Goal: Information Seeking & Learning: Understand process/instructions

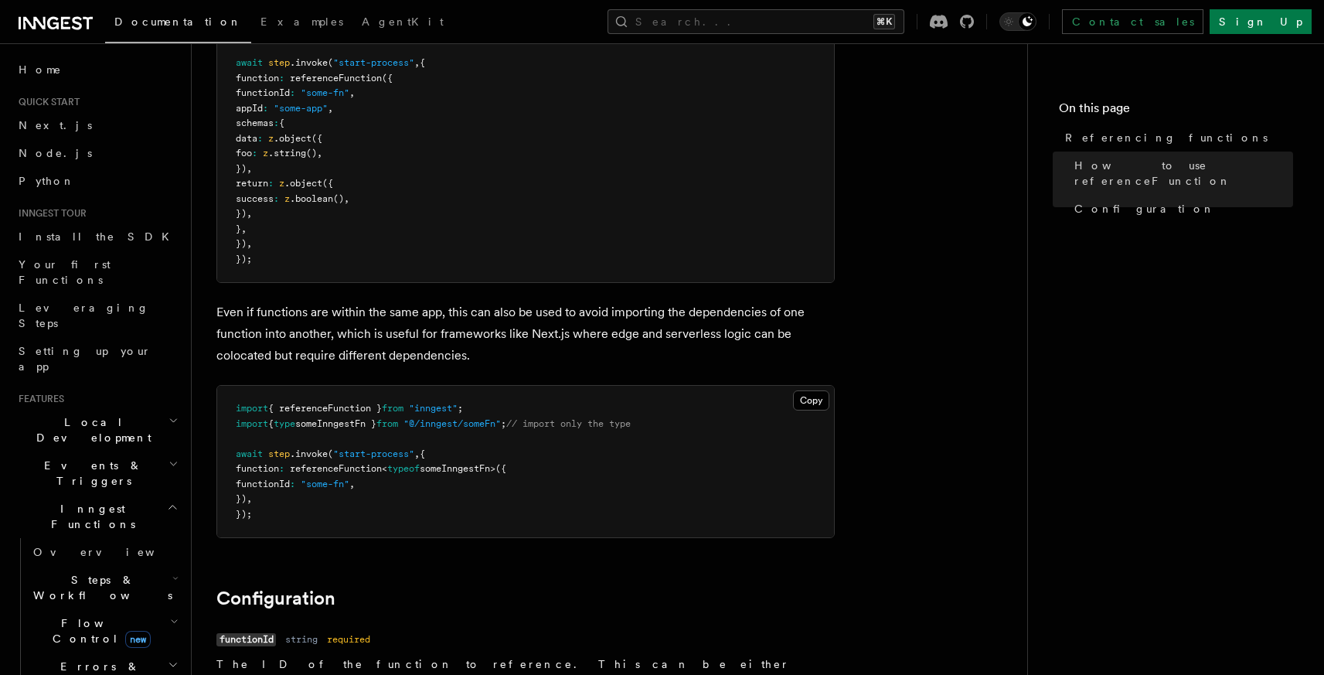
scroll to position [1505, 0]
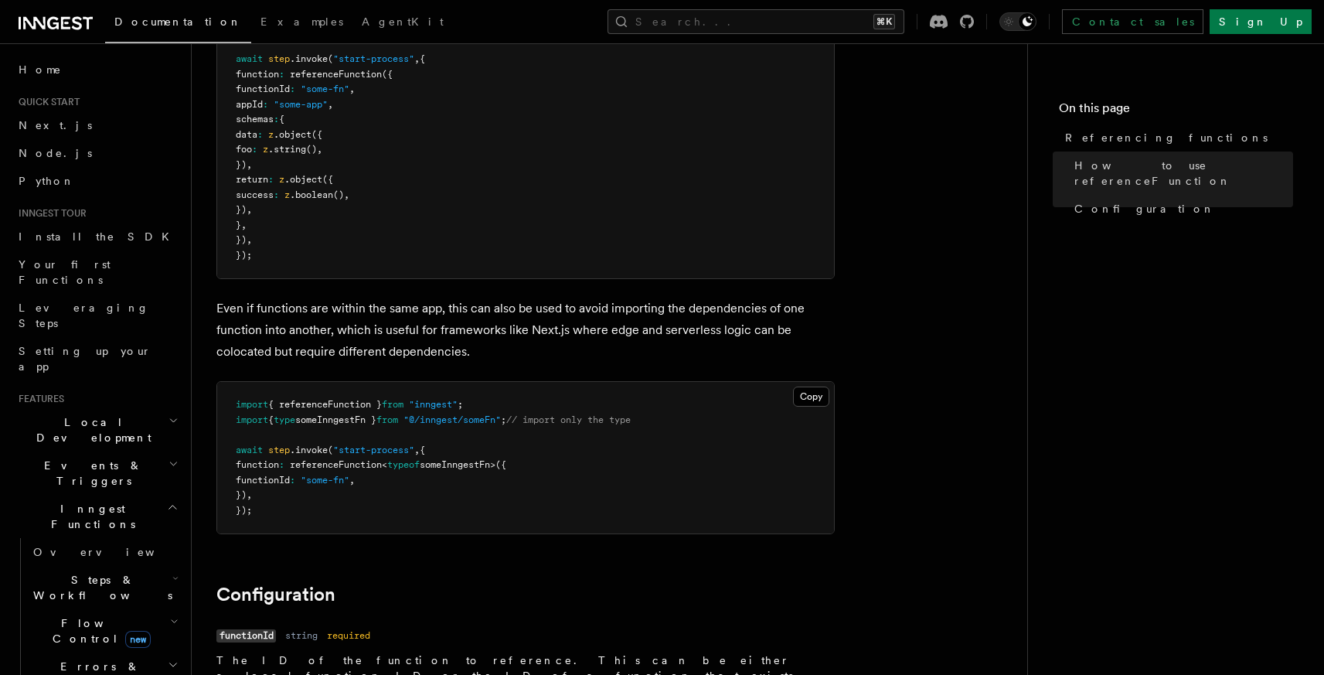
click at [482, 335] on p "Even if functions are within the same app, this can also be used to avoid impor…" at bounding box center [525, 330] width 618 height 65
click at [577, 327] on p "Even if functions are within the same app, this can also be used to avoid impor…" at bounding box center [525, 330] width 618 height 65
click at [416, 354] on p "Even if functions are within the same app, this can also be used to avoid impor…" at bounding box center [525, 330] width 618 height 65
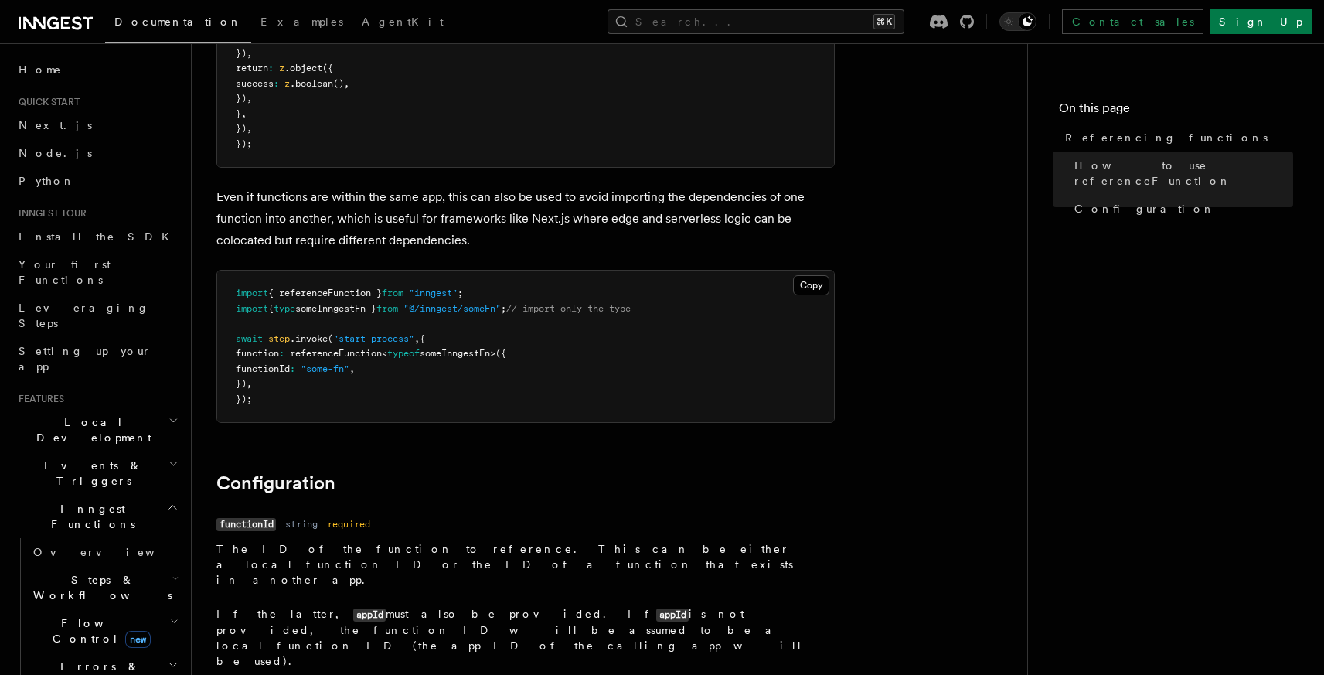
scroll to position [1547, 0]
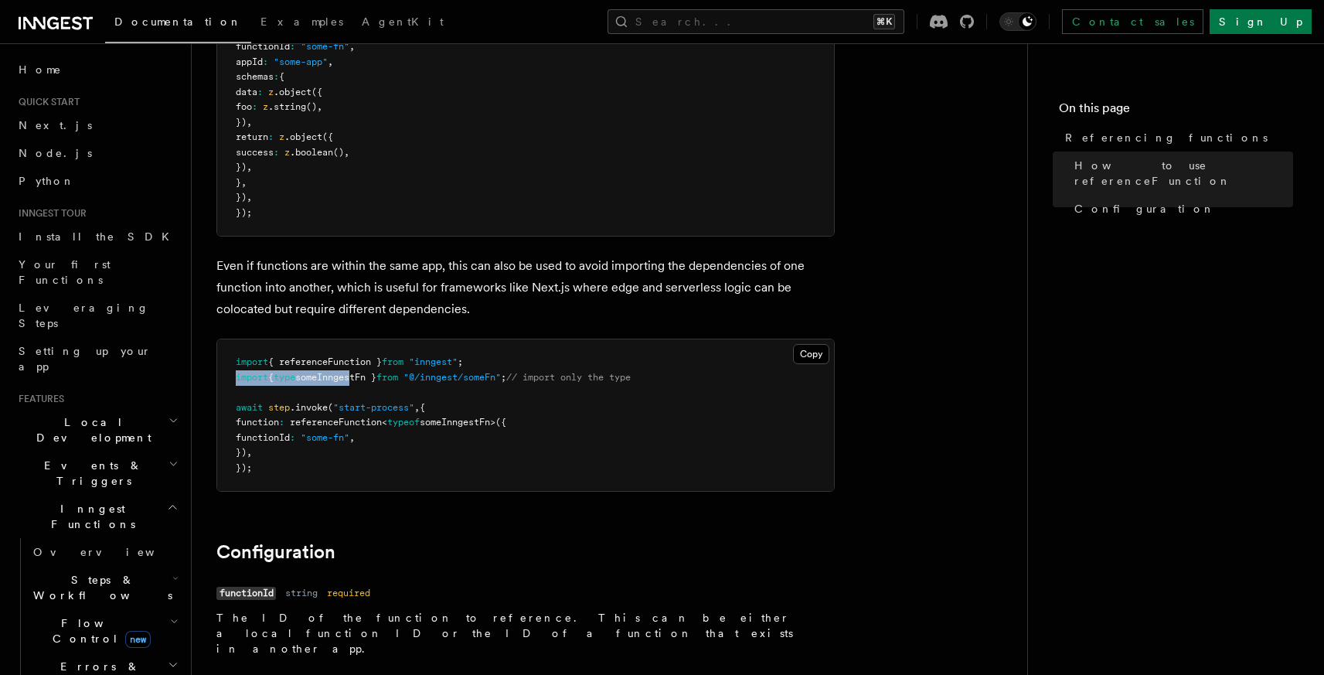
drag, startPoint x: 235, startPoint y: 381, endPoint x: 363, endPoint y: 383, distance: 128.3
click at [363, 383] on span "import { type someInngestFn } from "@/inngest/someFn" ; // import only the type" at bounding box center [433, 377] width 395 height 11
click at [818, 358] on button "Copy Copied" at bounding box center [811, 354] width 36 height 20
click at [515, 395] on pre "import { referenceFunction } from "inngest" ; import { type someInngestFn } fro…" at bounding box center [525, 414] width 617 height 151
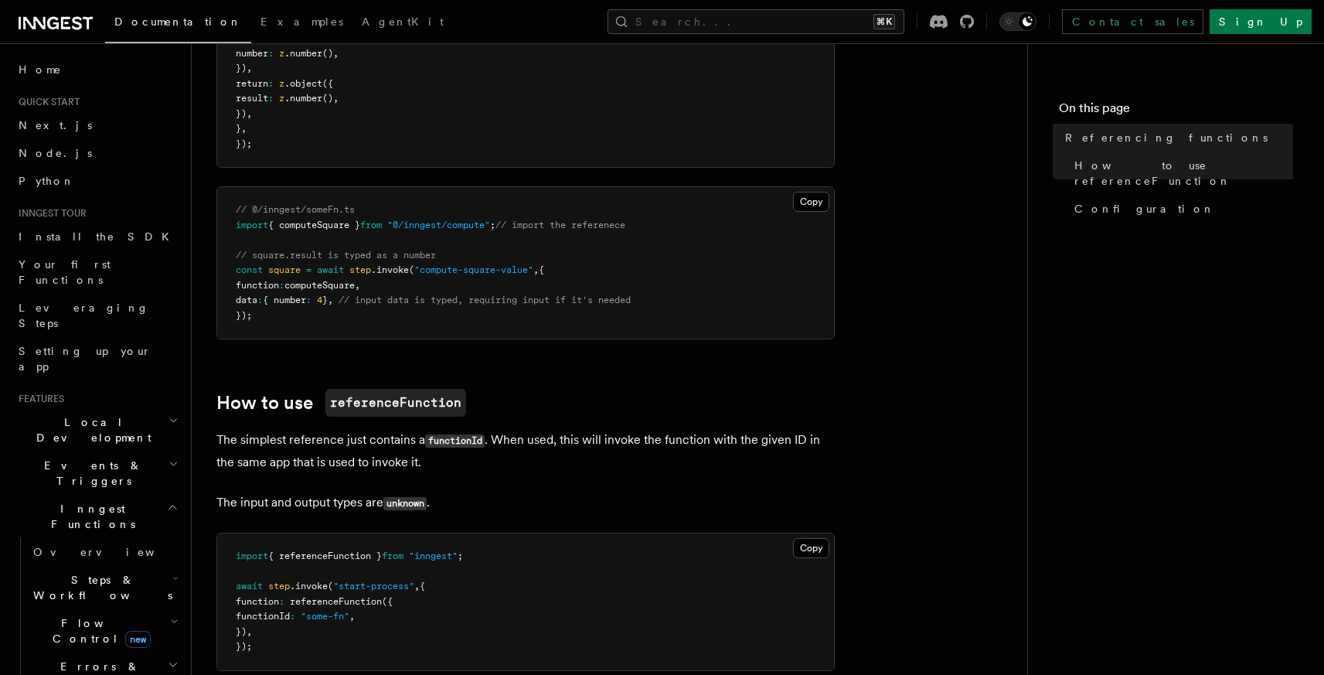
scroll to position [40, 0]
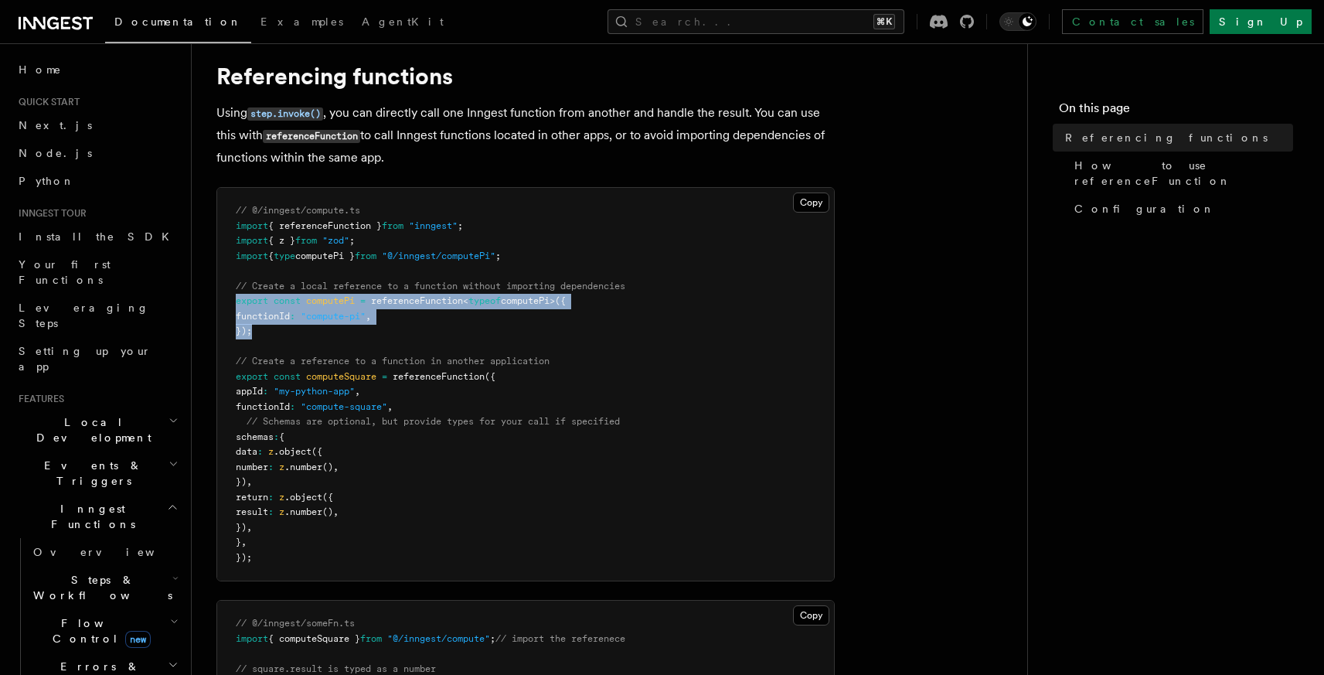
drag, startPoint x: 237, startPoint y: 302, endPoint x: 263, endPoint y: 331, distance: 38.3
click at [263, 331] on pre "// @/inngest/compute.ts import { referenceFunction } from "inngest" ; import { …" at bounding box center [525, 384] width 617 height 393
copy code "export const computePi = referenceFunction < typeof computePi>({ functionId : "…"
